Goal: Information Seeking & Learning: Learn about a topic

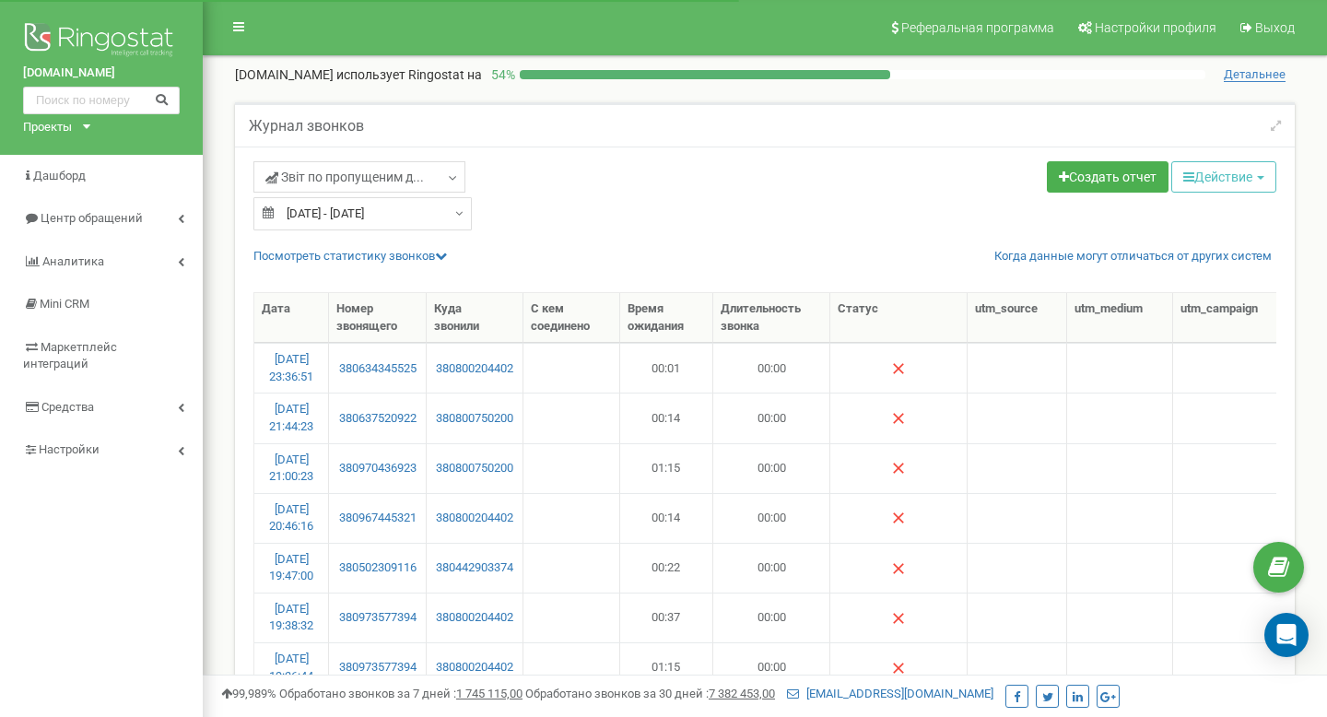
select select "50"
type input "[DATE]"
click at [323, 202] on input "[DATE] - [DATE]" at bounding box center [362, 213] width 218 height 33
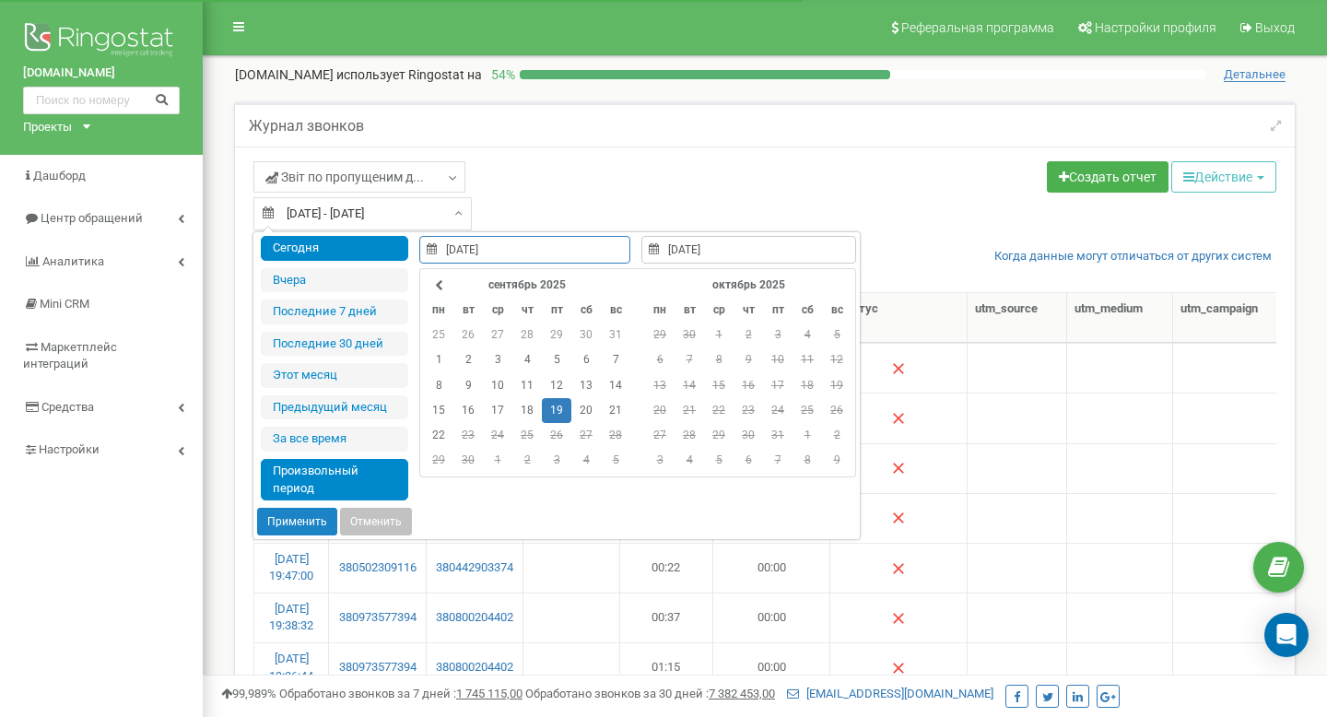
type input "[DATE]"
click at [339, 246] on li "Сегодня" at bounding box center [334, 248] width 147 height 25
type input "[DATE] - [DATE]"
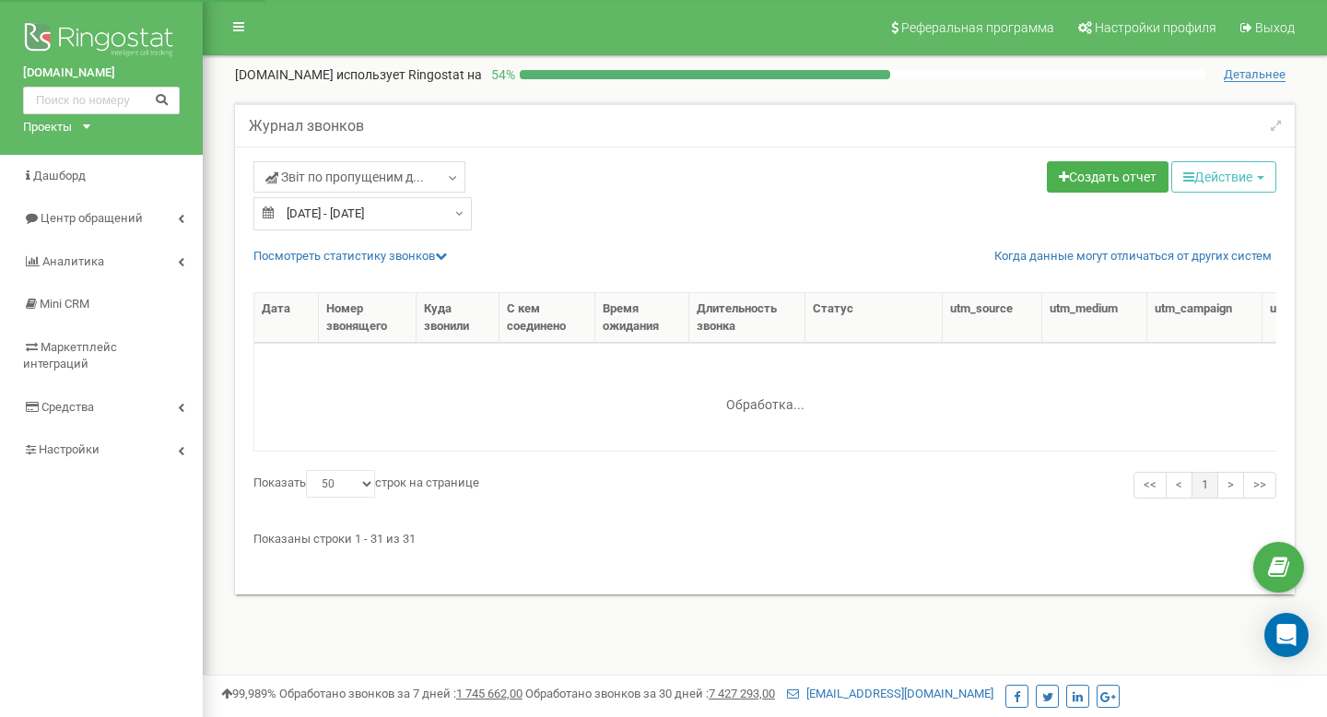
select select "50"
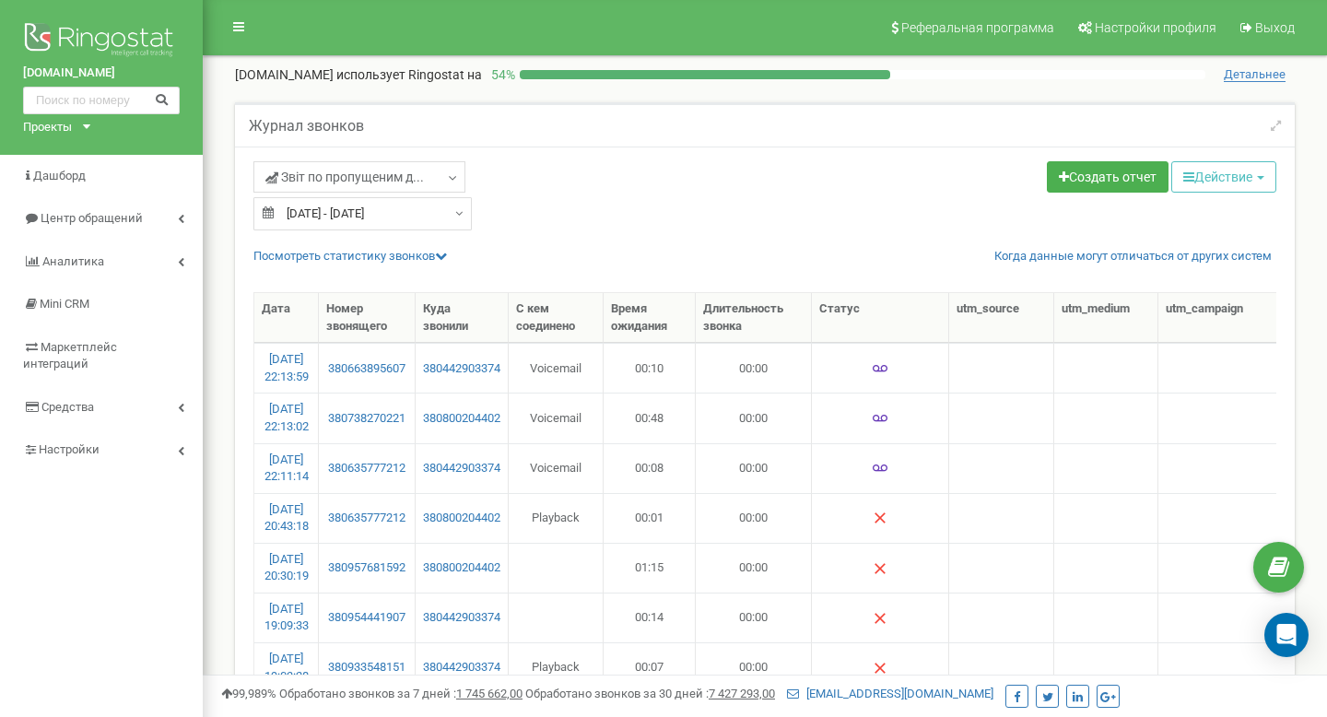
click at [341, 194] on div "Звіт по пропущеним д... Звіт по пропущеним дзвінкам Вхідні дзвінки" at bounding box center [502, 179] width 498 height 36
click at [337, 161] on link "Звіт по пропущеним д..." at bounding box center [359, 176] width 212 height 31
click at [324, 275] on link "Вхідні дзвінки" at bounding box center [359, 279] width 182 height 18
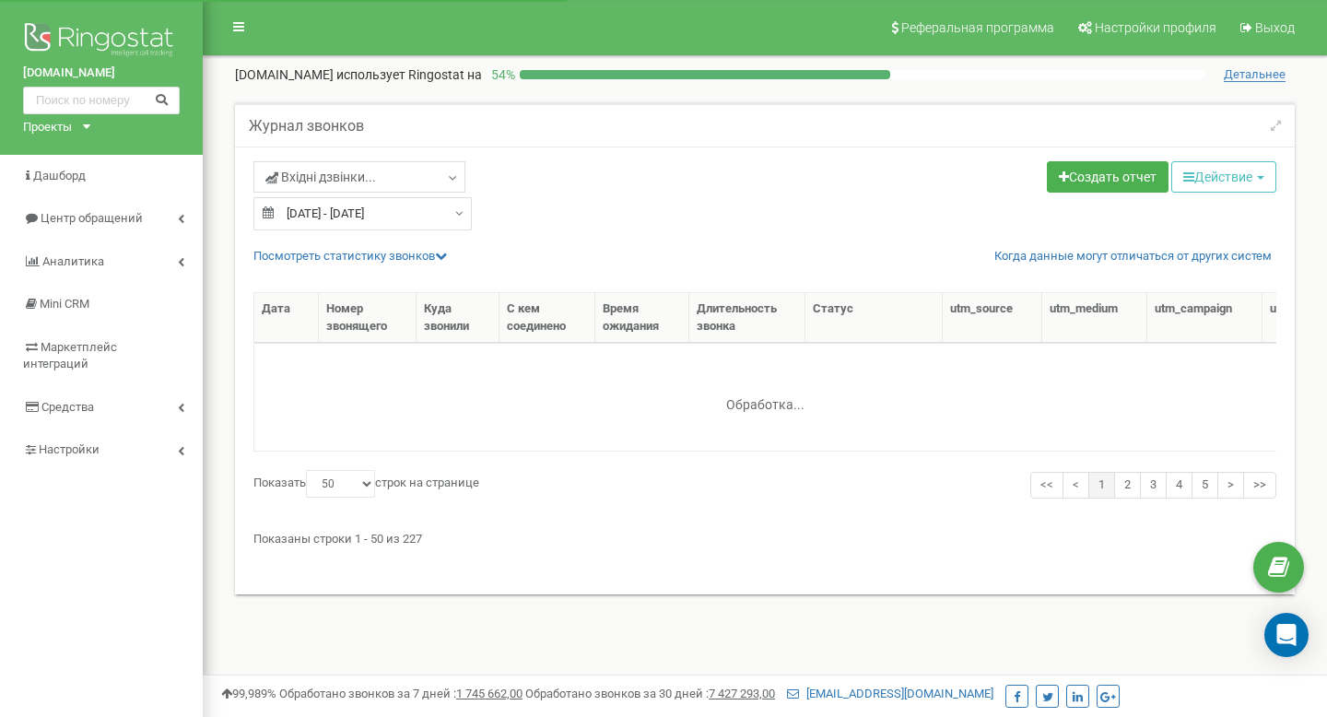
select select "50"
click at [380, 255] on link "Посмотреть cтатистику звонков" at bounding box center [349, 256] width 193 height 14
